Goal: Task Accomplishment & Management: Manage account settings

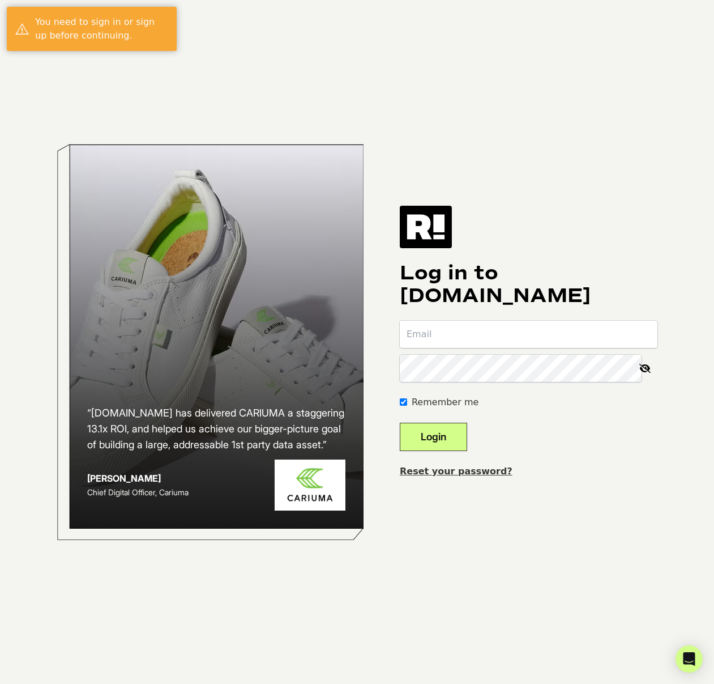
click at [461, 330] on input "email" at bounding box center [529, 334] width 258 height 27
type input "[PERSON_NAME][EMAIL_ADDRESS][DOMAIN_NAME]"
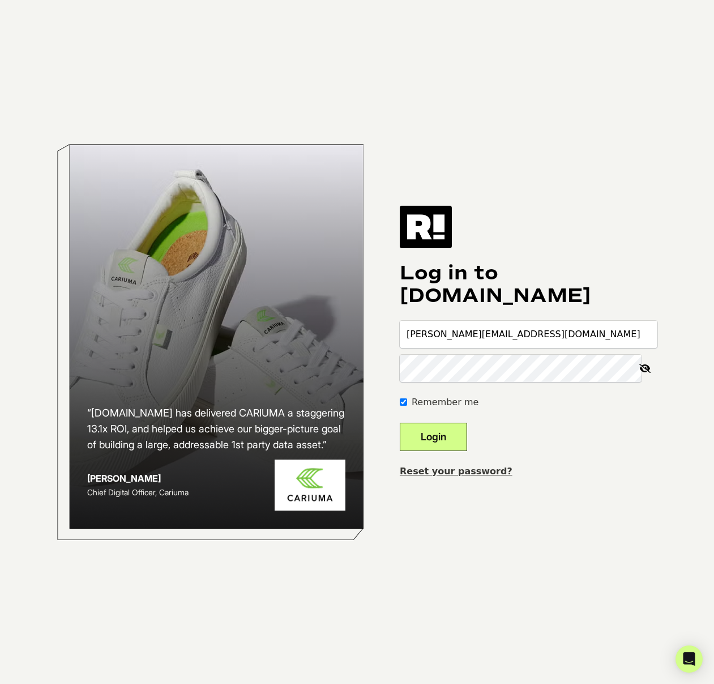
click at [400, 423] on button "Login" at bounding box center [433, 437] width 67 height 28
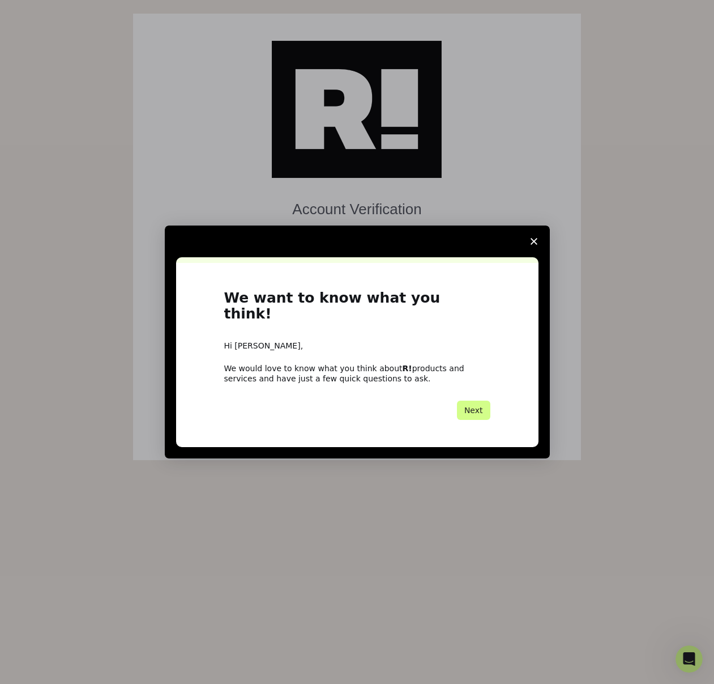
click at [536, 245] on icon "Close survey" at bounding box center [534, 241] width 7 height 7
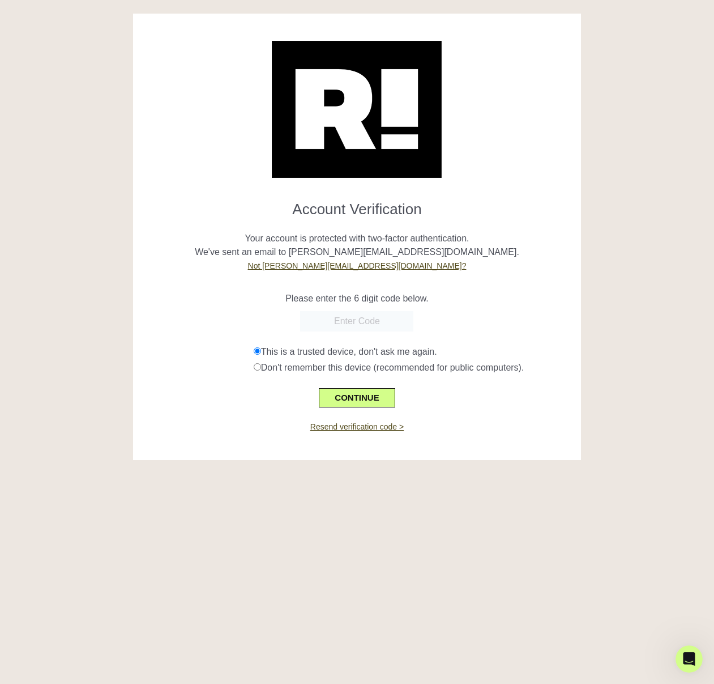
click at [336, 324] on input "text" at bounding box center [356, 321] width 113 height 20
paste input "307624"
type input "307624"
click at [356, 401] on button "CONTINUE" at bounding box center [357, 397] width 76 height 19
